Goal: Task Accomplishment & Management: Manage account settings

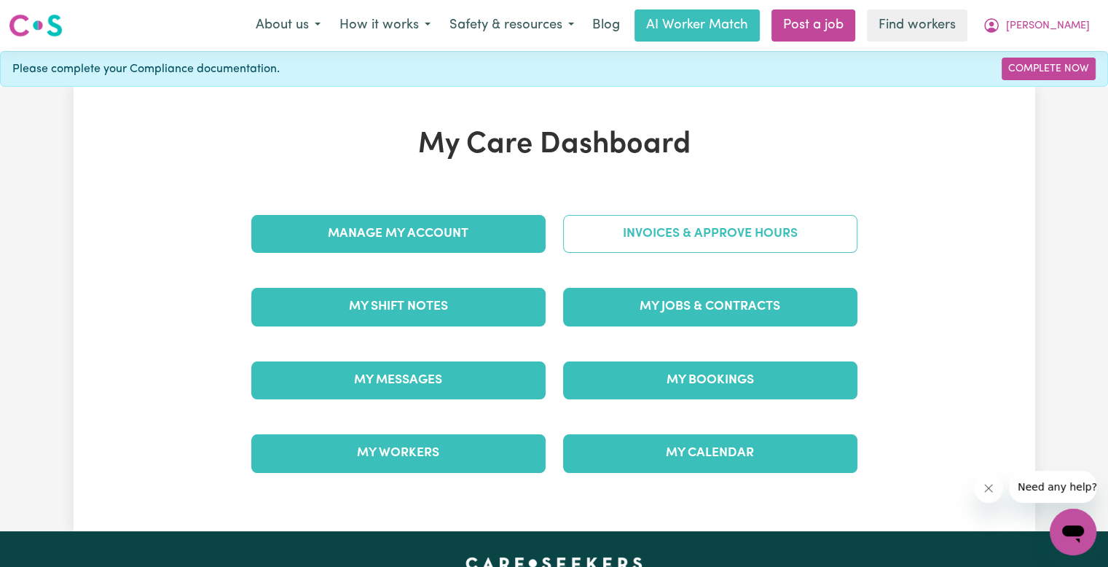
click at [723, 238] on link "Invoices & Approve Hours" at bounding box center [710, 234] width 294 height 38
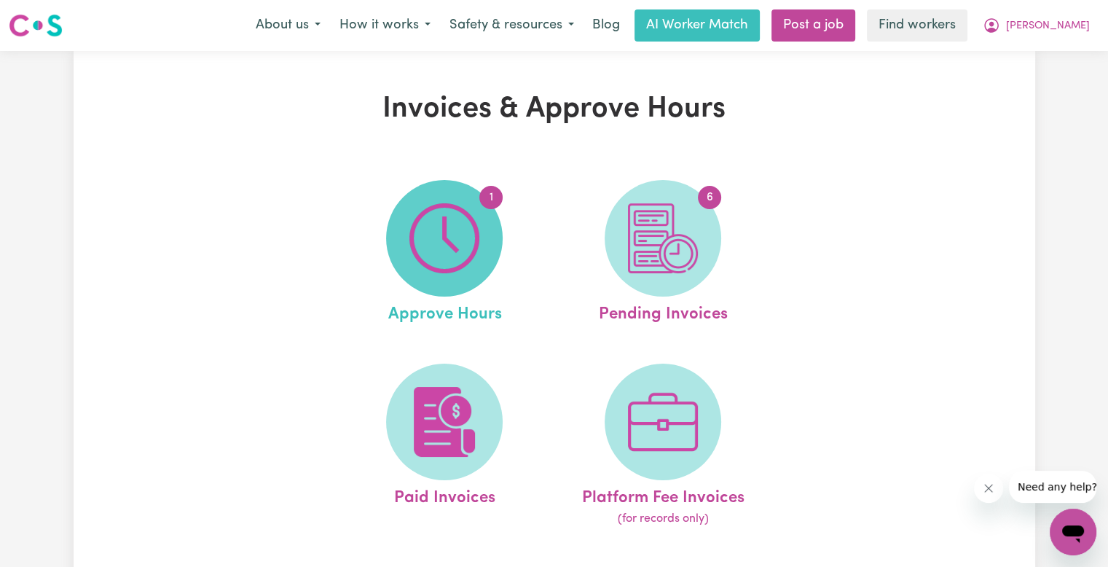
click at [472, 240] on img at bounding box center [444, 238] width 70 height 70
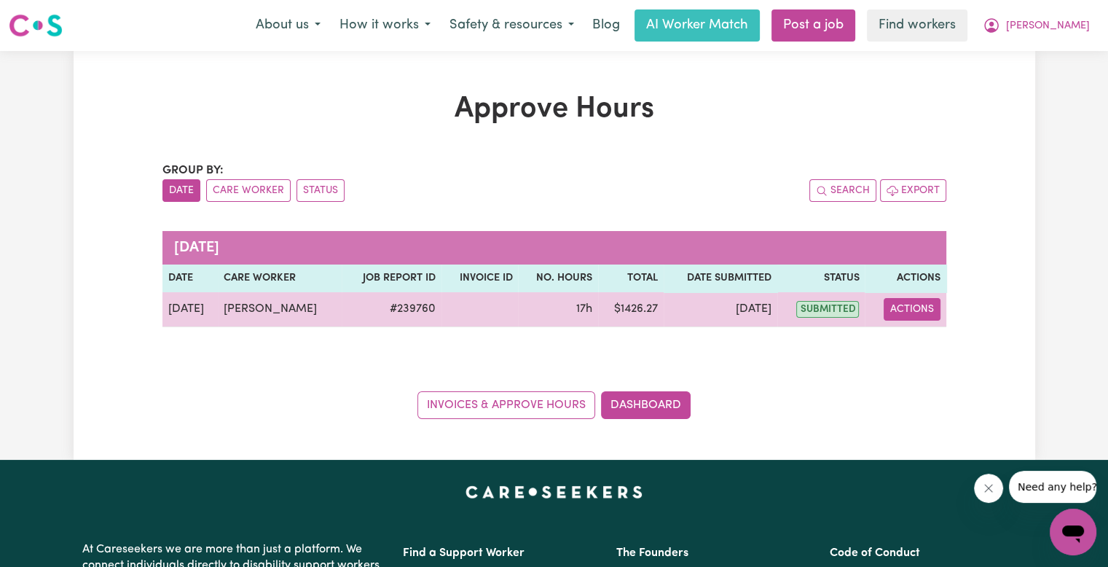
click at [912, 305] on button "Actions" at bounding box center [912, 309] width 57 height 23
click at [908, 341] on icon "View job report 239760" at bounding box center [903, 343] width 12 height 12
select select "pm"
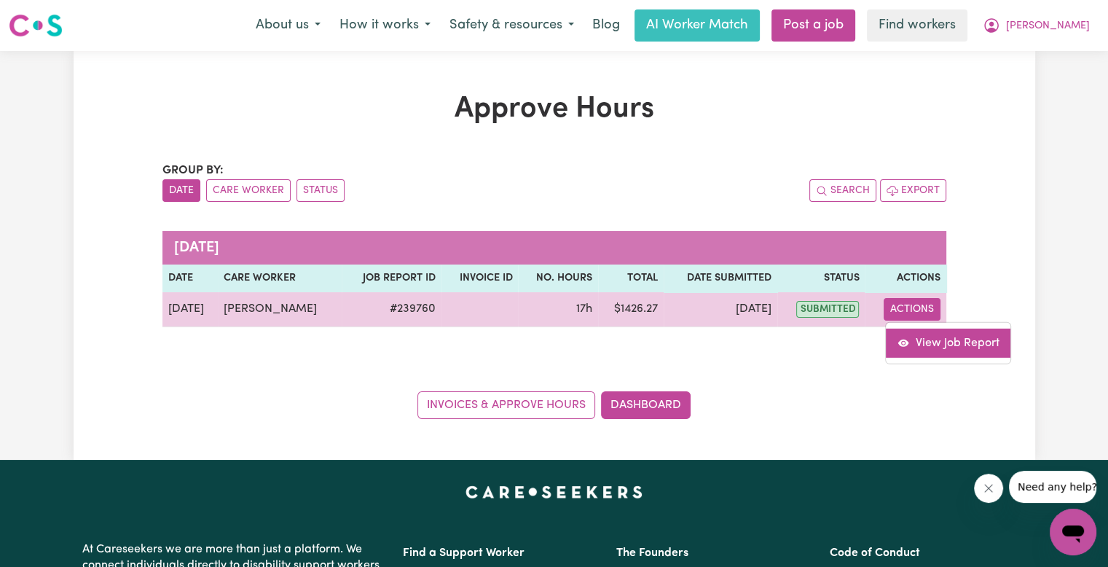
select select "pm"
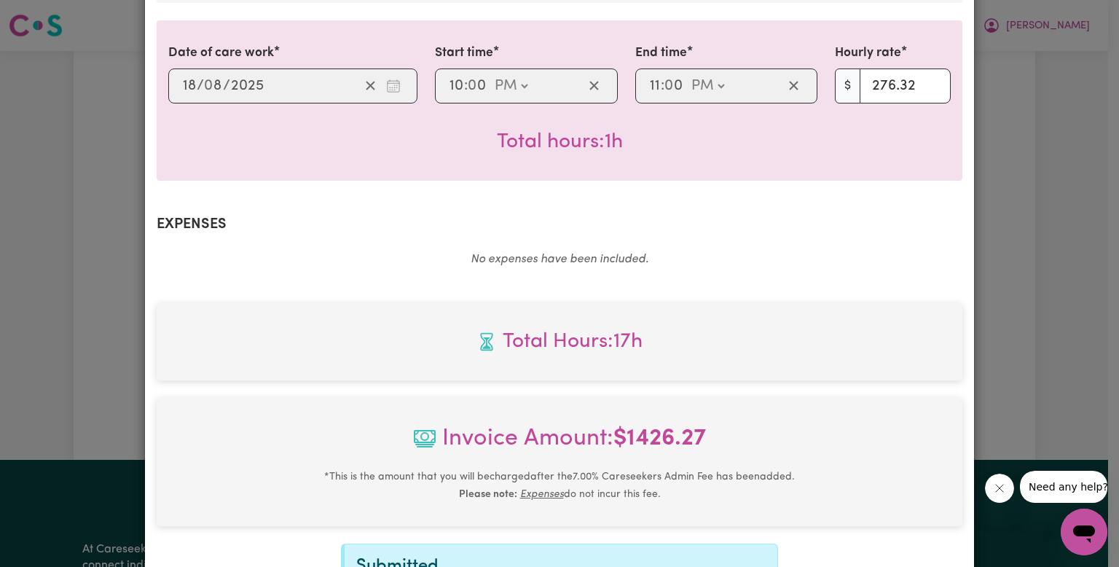
scroll to position [874, 0]
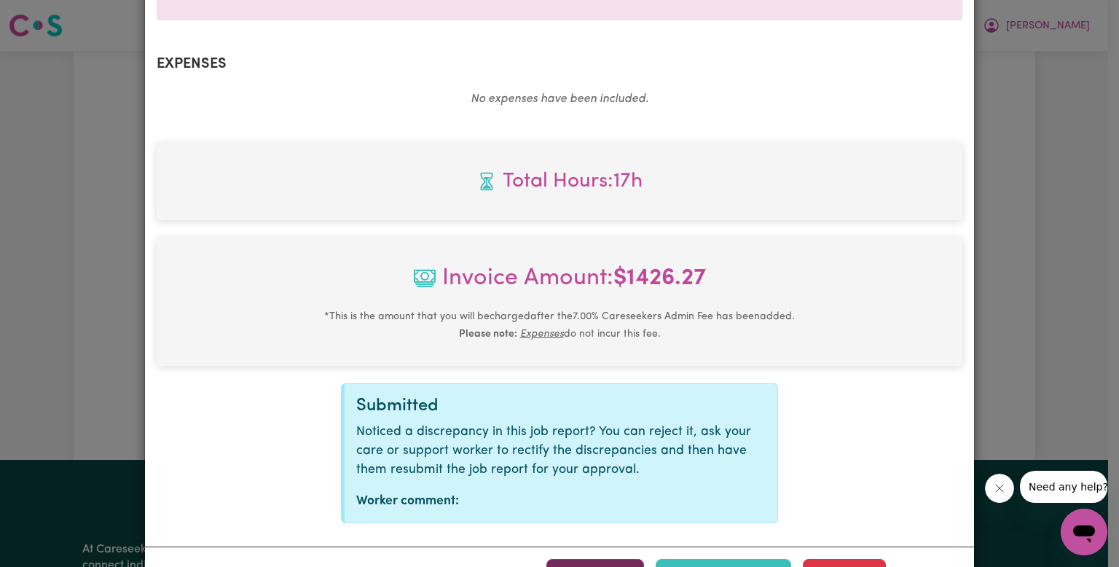
click at [570, 565] on span "button" at bounding box center [565, 574] width 13 height 19
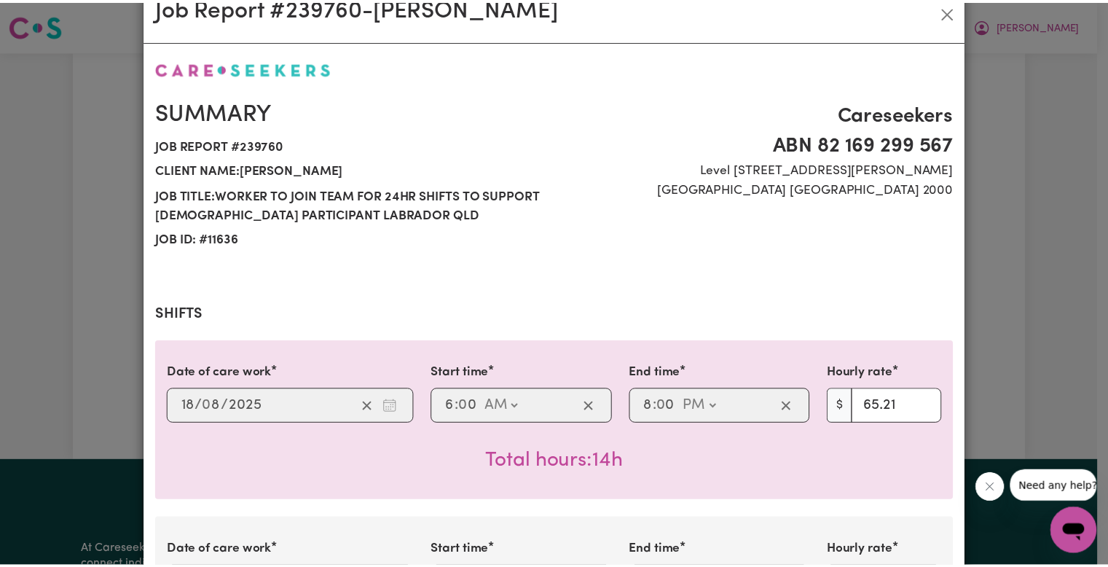
scroll to position [0, 0]
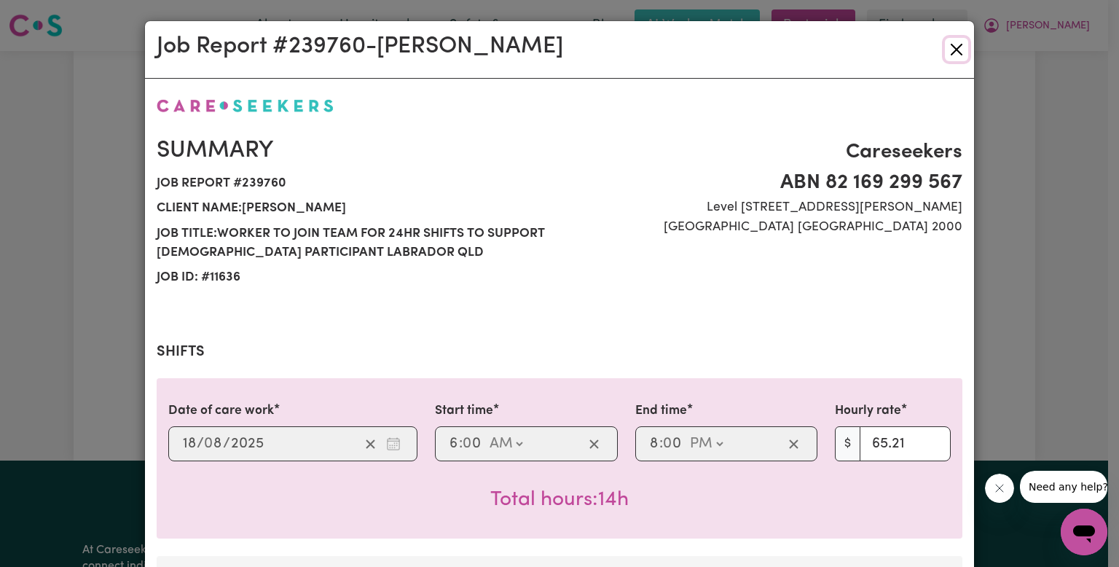
drag, startPoint x: 953, startPoint y: 56, endPoint x: 932, endPoint y: 61, distance: 22.4
click at [953, 56] on button "Close" at bounding box center [956, 49] width 23 height 23
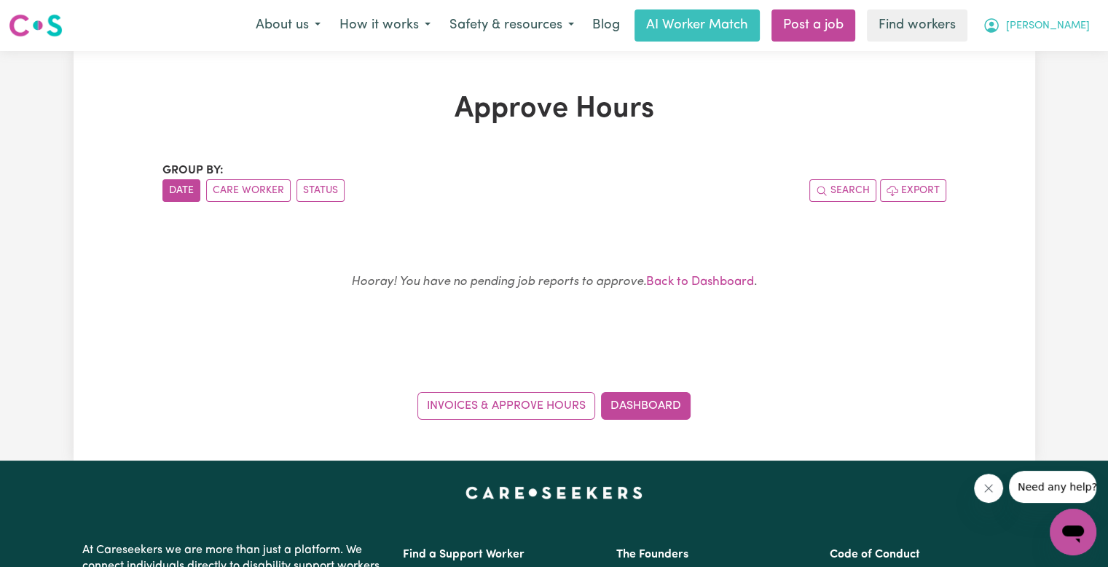
click at [1073, 23] on span "[PERSON_NAME]" at bounding box center [1048, 26] width 84 height 16
click at [1034, 79] on link "Logout" at bounding box center [1040, 84] width 115 height 28
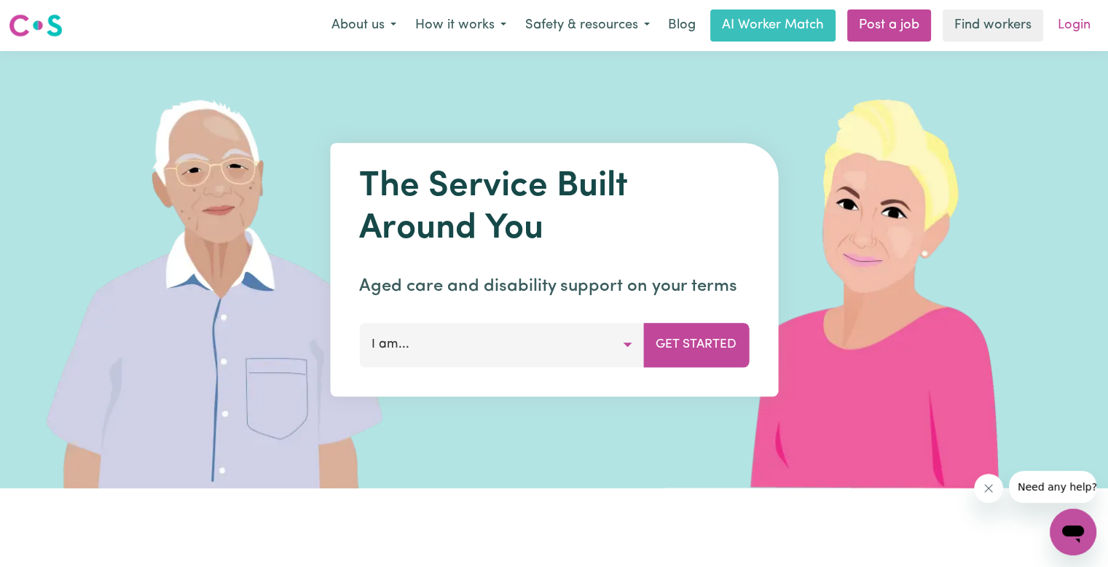
click at [1077, 28] on link "Login" at bounding box center [1074, 25] width 50 height 32
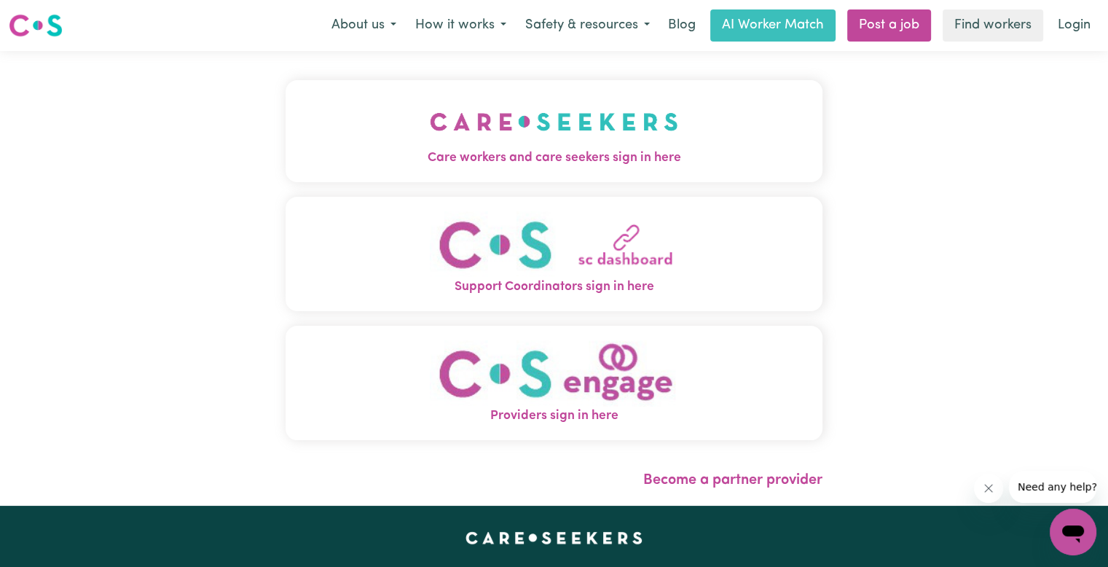
click at [327, 161] on span "Care workers and care seekers sign in here" at bounding box center [554, 158] width 537 height 19
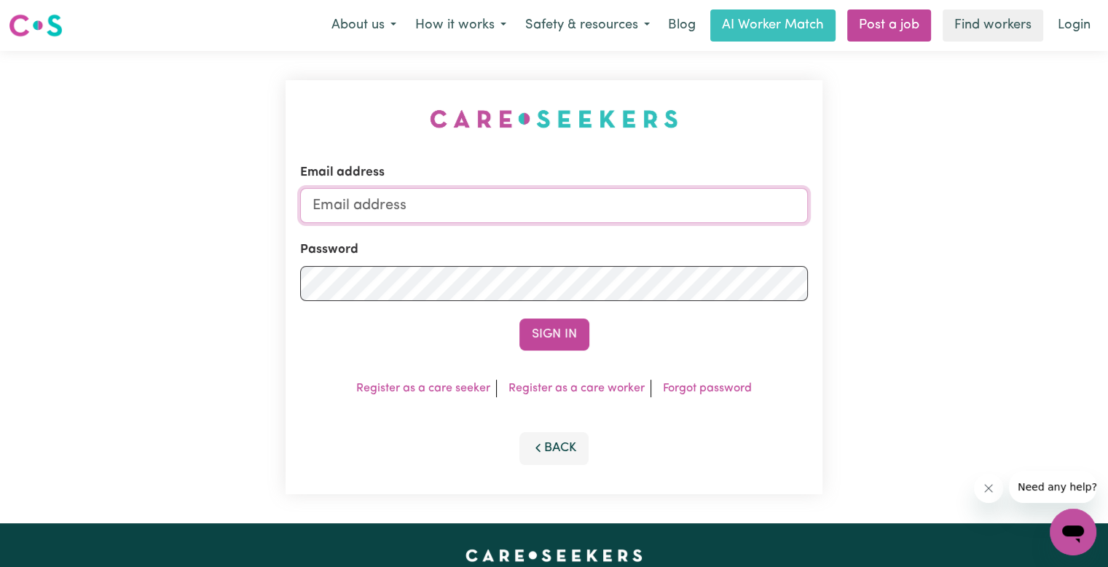
click at [435, 203] on input "Email address" at bounding box center [554, 205] width 508 height 35
click at [519, 318] on button "Sign In" at bounding box center [554, 334] width 70 height 32
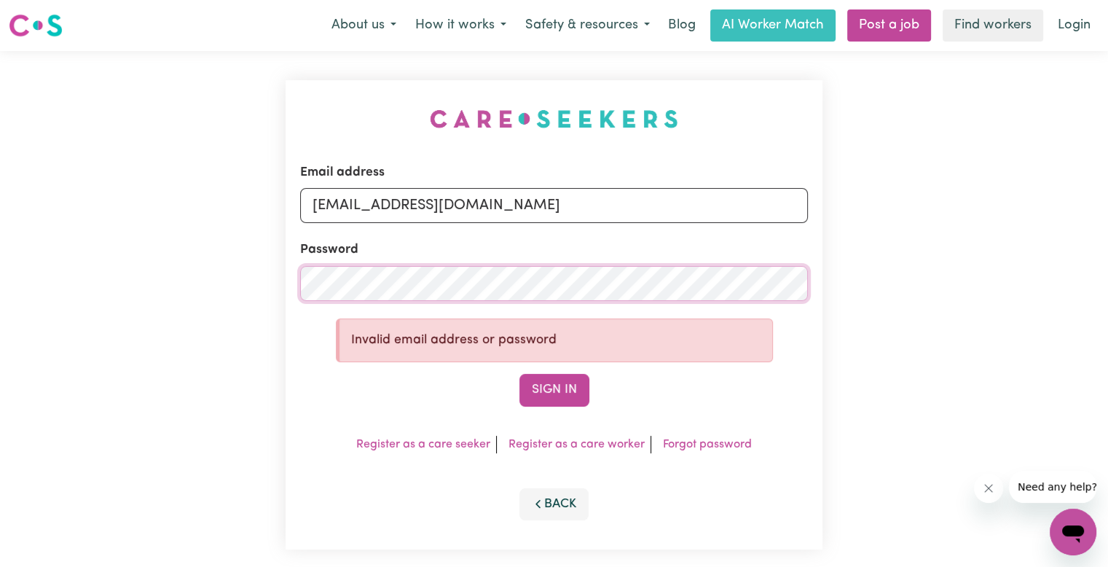
click at [42, 294] on div "Email address [EMAIL_ADDRESS][DOMAIN_NAME] Password Invalid email address or pa…" at bounding box center [554, 314] width 1108 height 527
click at [519, 374] on button "Sign In" at bounding box center [554, 390] width 70 height 32
drag, startPoint x: 395, startPoint y: 202, endPoint x: 740, endPoint y: 214, distance: 345.5
click at [737, 215] on input "[EMAIL_ADDRESS][DOMAIN_NAME]" at bounding box center [554, 205] width 508 height 35
paste input "[EMAIL_ADDRESS][DOMAIN_NAME]"
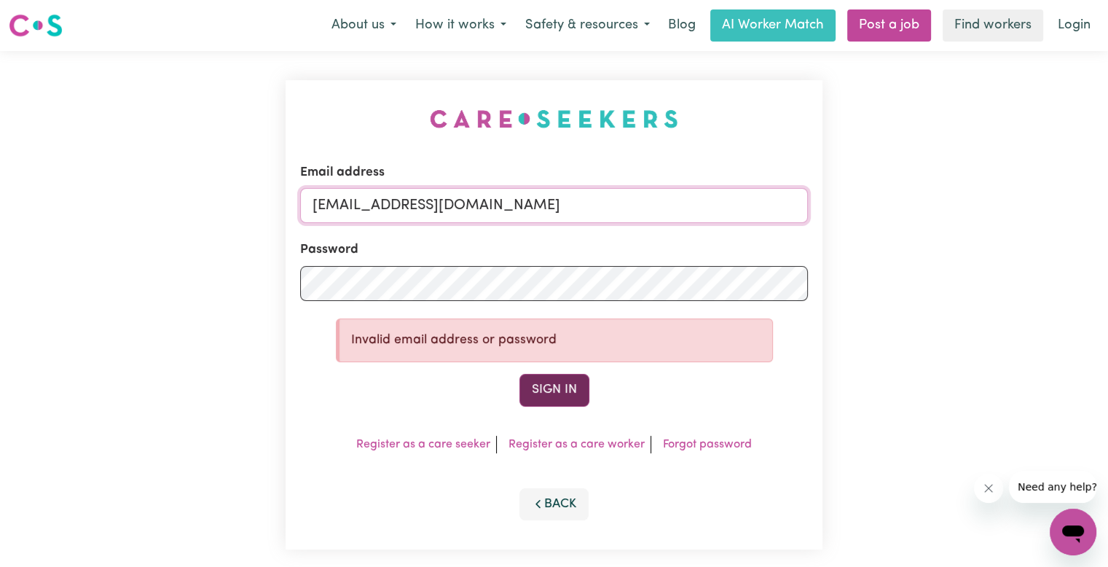
type input "[EMAIL_ADDRESS][DOMAIN_NAME]"
click at [535, 388] on button "Sign In" at bounding box center [554, 390] width 70 height 32
